Goal: Complete application form

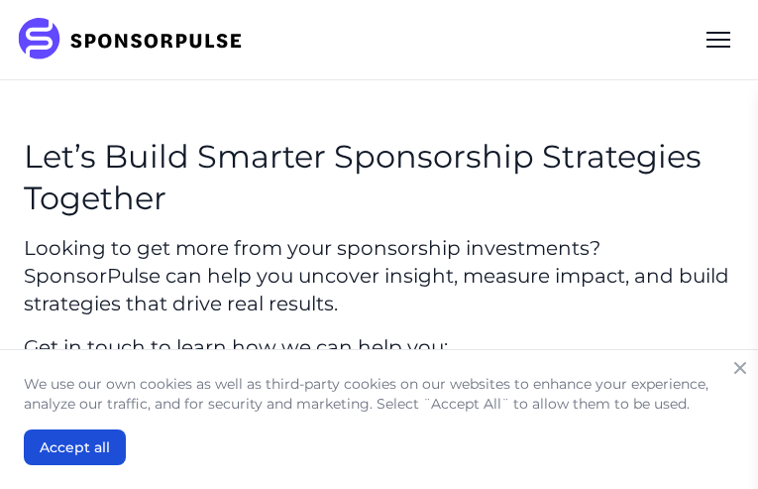
type input "bqcFLVimLprtzg"
type input "sEPrjDOKBQq"
type input "[EMAIL_ADDRESS][DOMAIN_NAME]"
type input "UPoIcaqyMkRc"
type input "FVvyHKvL"
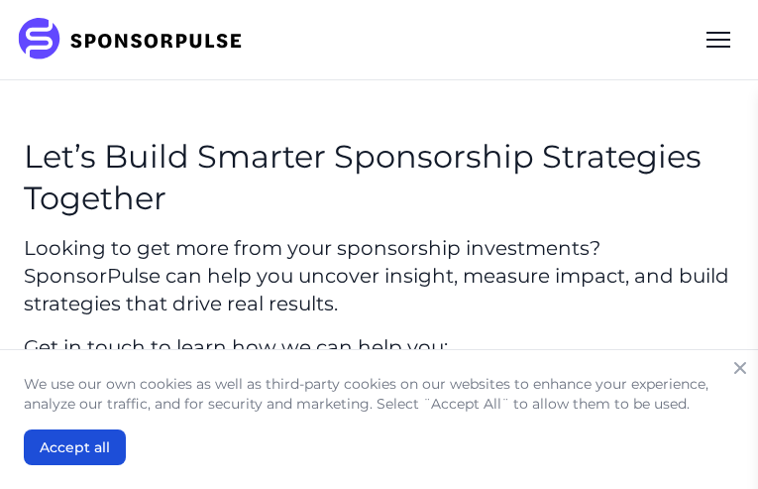
select select "Other"
checkbox input "true"
type input "aJZTCpvuZptplbj"
type input "cWVGMJoRIpsx"
type input "uqamudoguxir93@gmail.com"
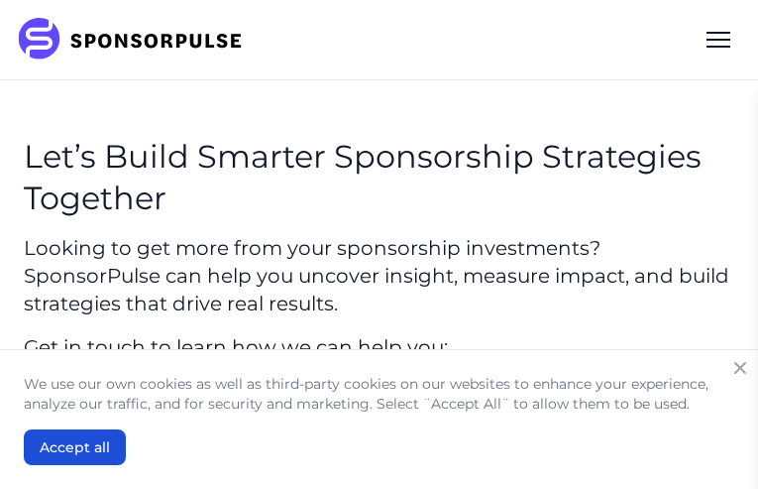
type input "ippIlGGWJdAc"
type input "LjDupPJPuHld"
select select "Community / Cause"
